Goal: Information Seeking & Learning: Learn about a topic

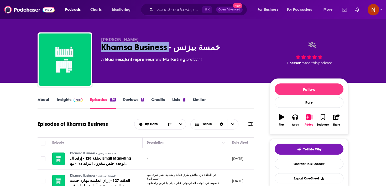
scroll to position [0, 24]
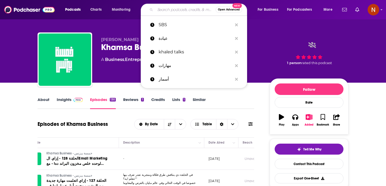
click at [167, 8] on input "Search podcasts, credits, & more..." at bounding box center [185, 10] width 60 height 8
paste input "ورق كاست"
type input "ورق كاست"
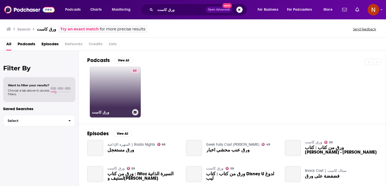
click at [122, 108] on link "59 ورق كاست" at bounding box center [115, 92] width 51 height 51
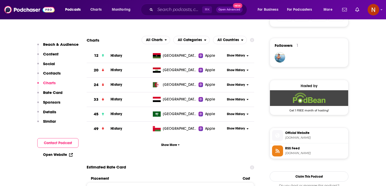
scroll to position [364, 0]
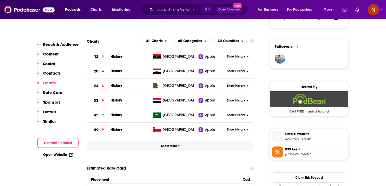
click at [159, 150] on button "Show More" at bounding box center [170, 146] width 167 height 10
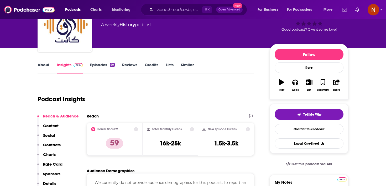
scroll to position [0, 0]
